Goal: Task Accomplishment & Management: Use online tool/utility

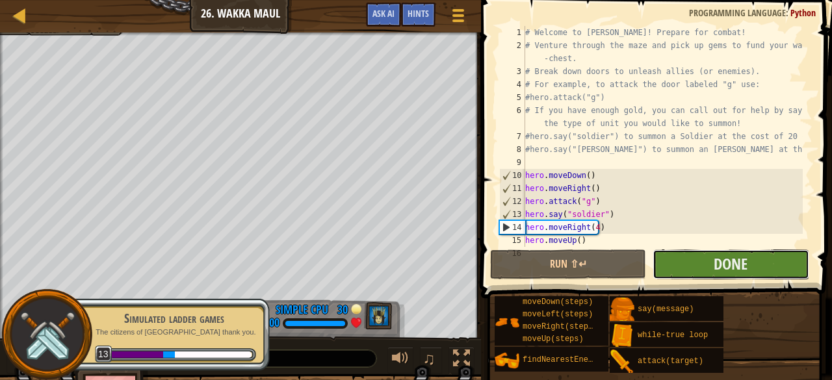
click at [693, 262] on button "Done" at bounding box center [731, 265] width 156 height 30
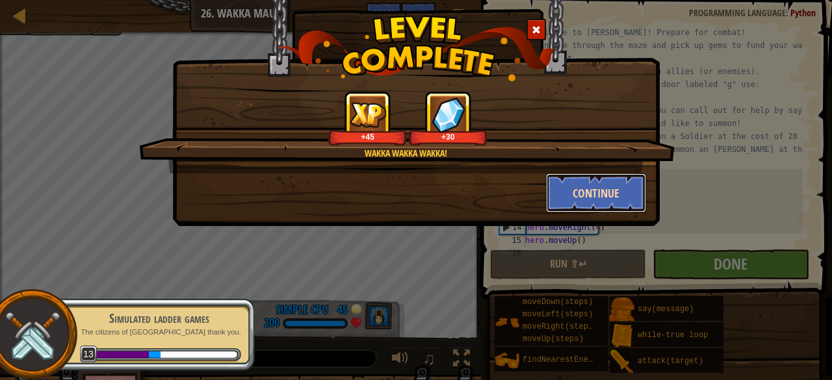
click at [600, 192] on button "Continue" at bounding box center [596, 193] width 101 height 39
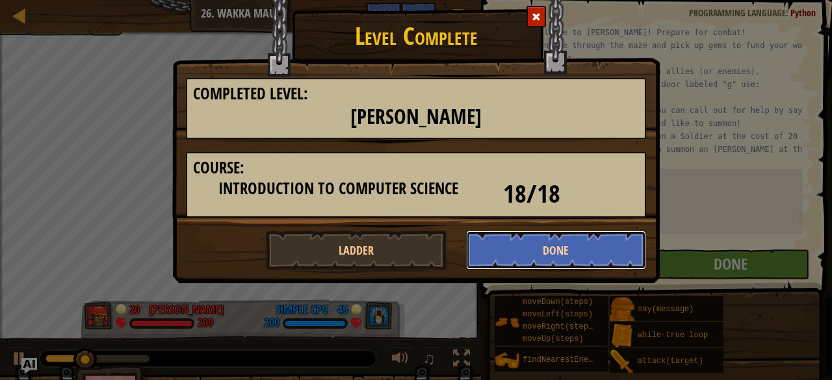
click at [570, 254] on button "Done" at bounding box center [556, 250] width 181 height 39
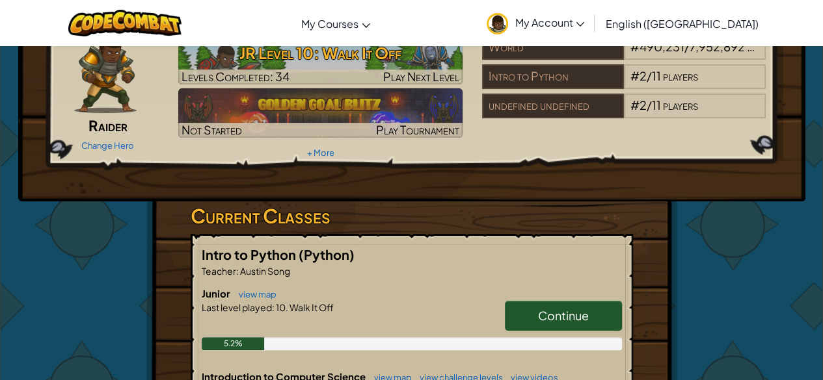
scroll to position [130, 0]
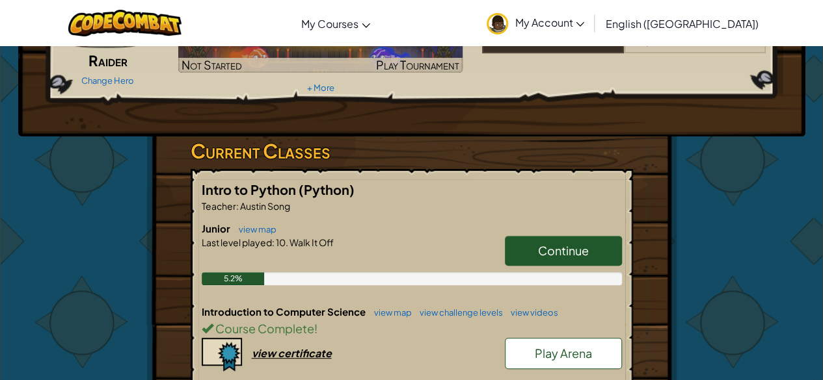
click at [562, 352] on span "Play Arena" at bounding box center [563, 353] width 57 height 15
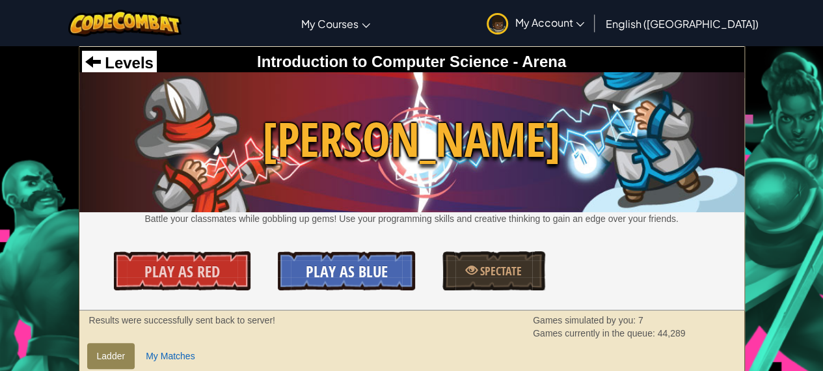
click at [336, 276] on span "Play As Blue" at bounding box center [347, 271] width 82 height 21
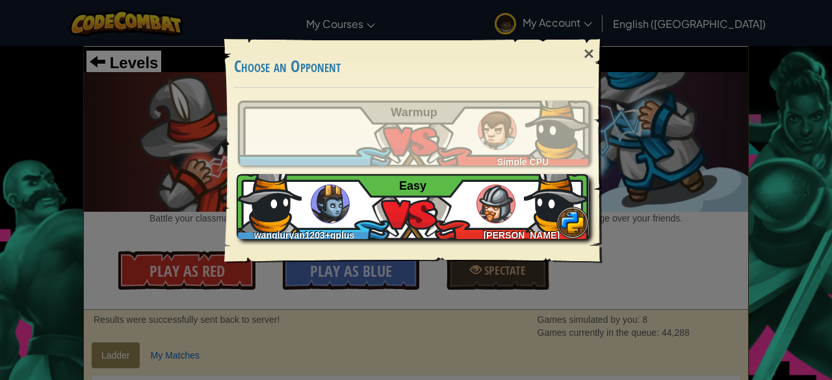
click at [574, 220] on span at bounding box center [573, 223] width 33 height 33
